Goal: Task Accomplishment & Management: Complete application form

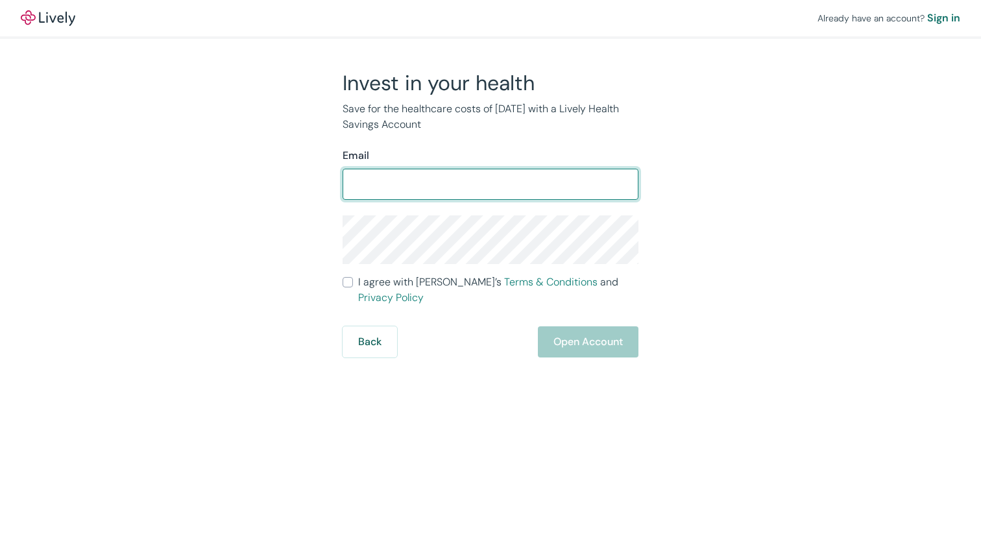
click at [452, 188] on input "Email" at bounding box center [491, 184] width 296 height 26
type input "anderson.joshua91@gmail.com"
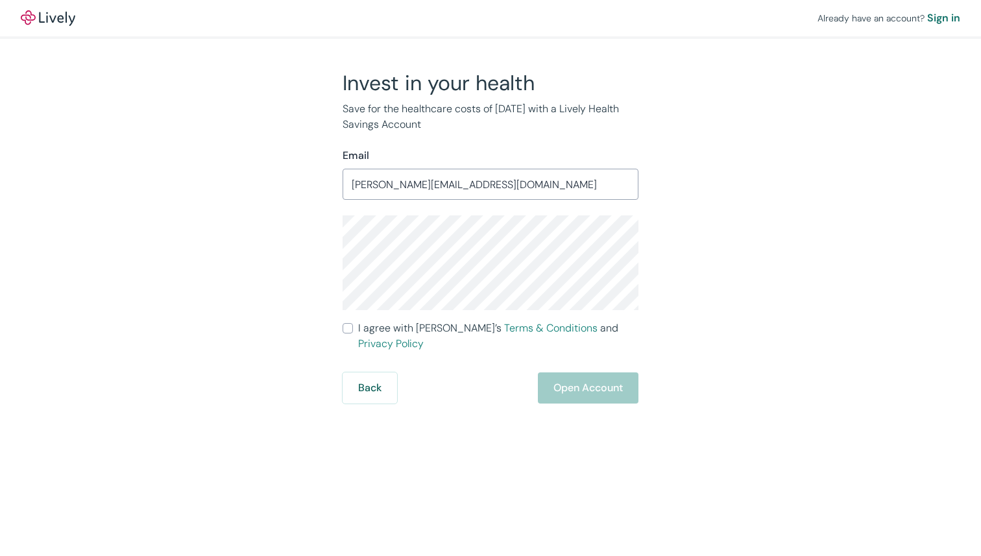
click at [0, 555] on com-1password-button at bounding box center [0, 556] width 0 height 0
click at [710, 249] on div "Invest in your health Save for the healthcare costs of tomorrow with a Lively H…" at bounding box center [482, 236] width 623 height 333
click at [343, 331] on input "I agree with Lively’s Terms & Conditions and Privacy Policy" at bounding box center [348, 328] width 10 height 10
checkbox input "true"
click at [588, 372] on button "Open Account" at bounding box center [588, 387] width 101 height 31
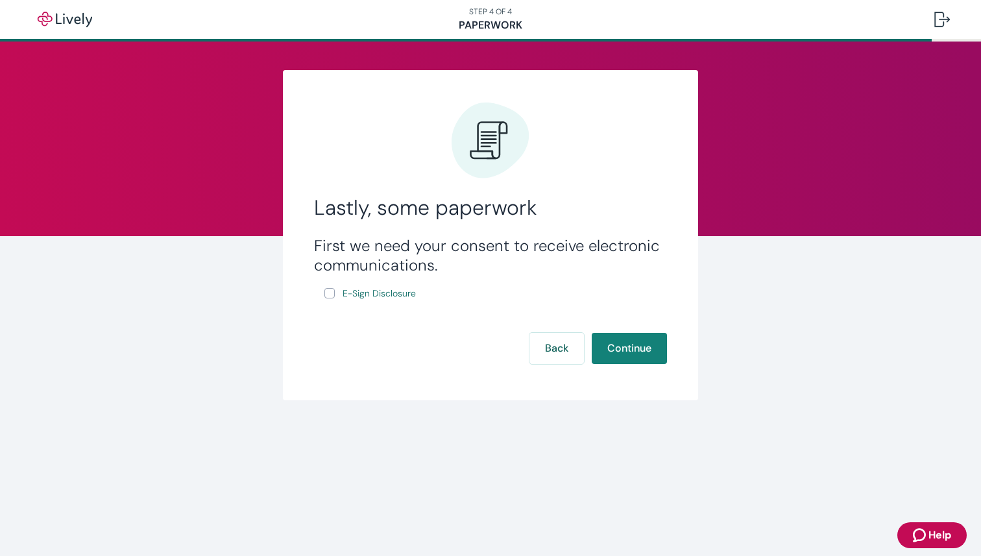
click at [332, 295] on input "E-Sign Disclosure" at bounding box center [329, 293] width 10 height 10
checkbox input "true"
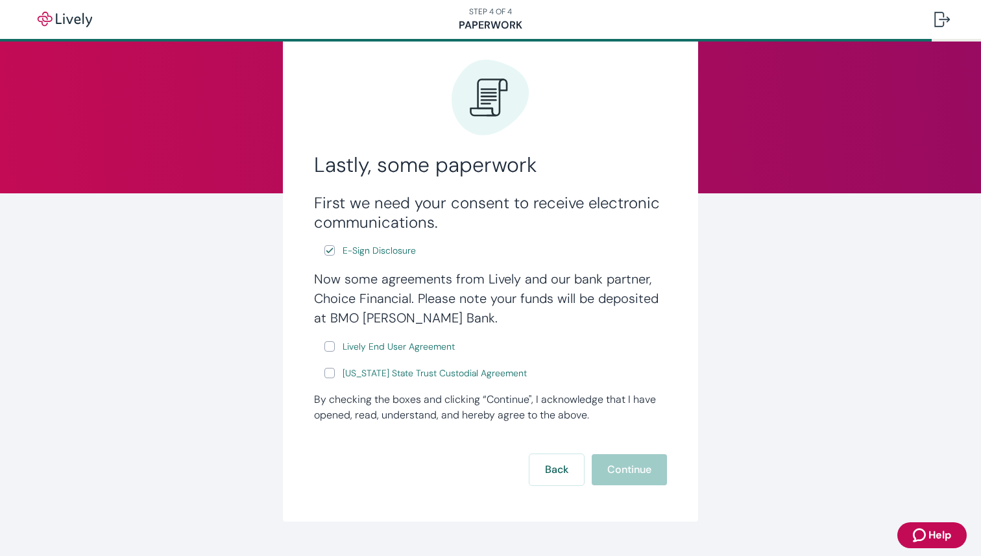
scroll to position [72, 0]
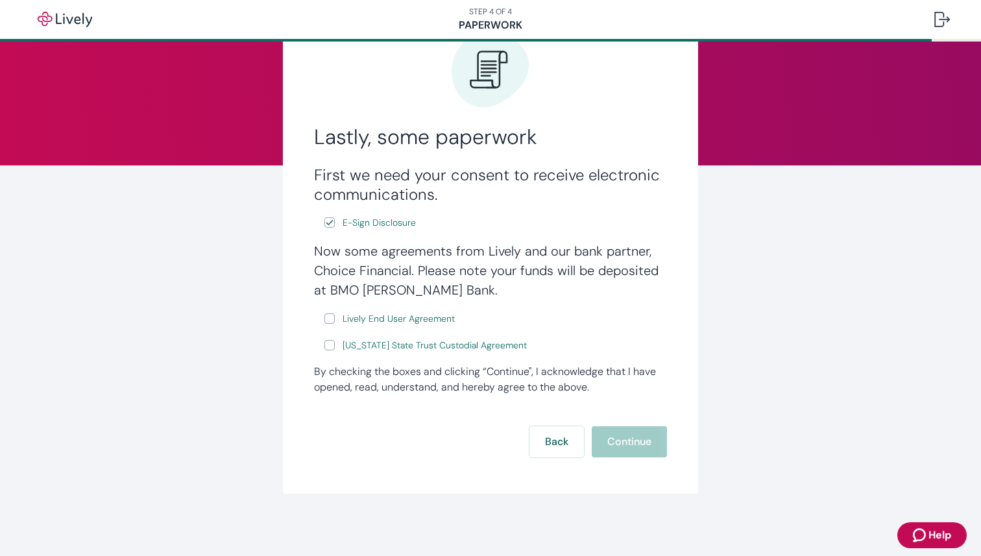
click at [331, 317] on input "Lively End User Agreement" at bounding box center [329, 318] width 10 height 10
checkbox input "true"
click at [332, 339] on label "[US_STATE] State Trust Custodial Agreement" at bounding box center [426, 345] width 205 height 16
click at [332, 340] on input "[US_STATE] State Trust Custodial Agreement" at bounding box center [329, 345] width 10 height 10
checkbox input "true"
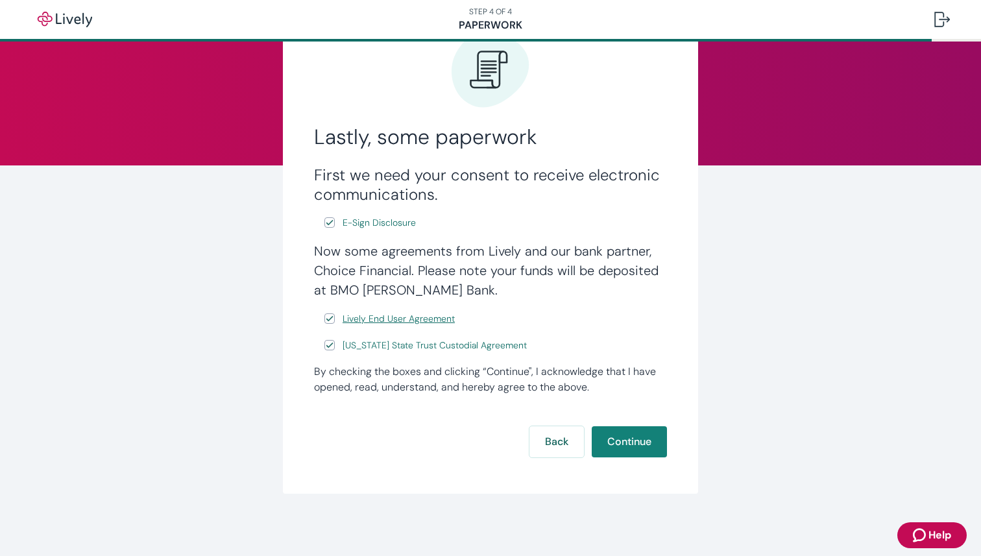
click at [399, 318] on span "Lively End User Agreement" at bounding box center [399, 319] width 112 height 14
click at [625, 432] on button "Continue" at bounding box center [629, 441] width 75 height 31
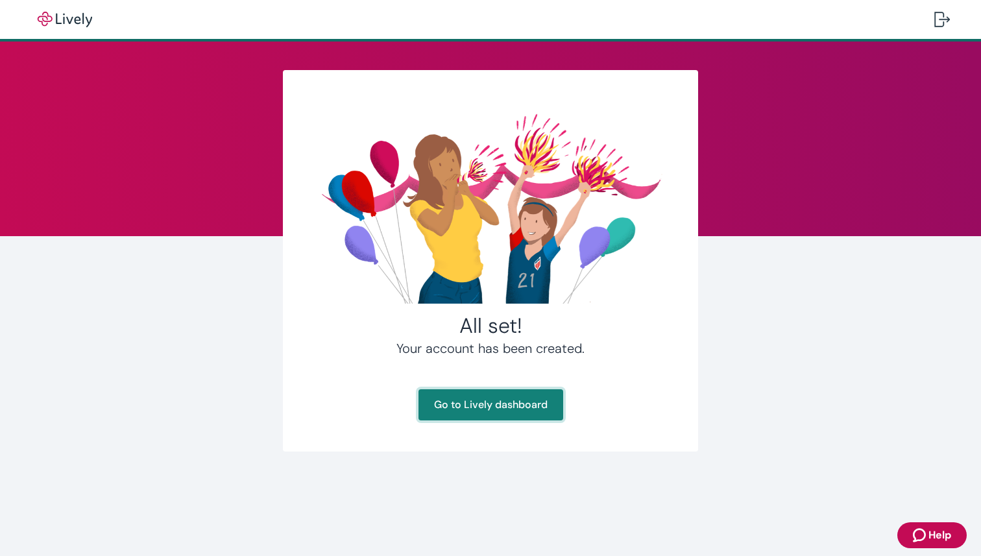
click at [505, 407] on link "Go to Lively dashboard" at bounding box center [490, 404] width 145 height 31
